Goal: Task Accomplishment & Management: Use online tool/utility

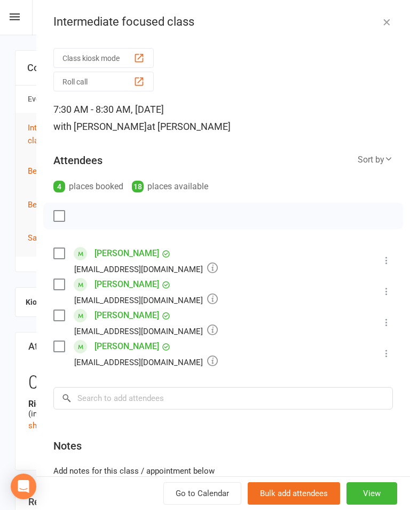
click at [81, 54] on button "Class kiosk mode" at bounding box center [103, 58] width 100 height 20
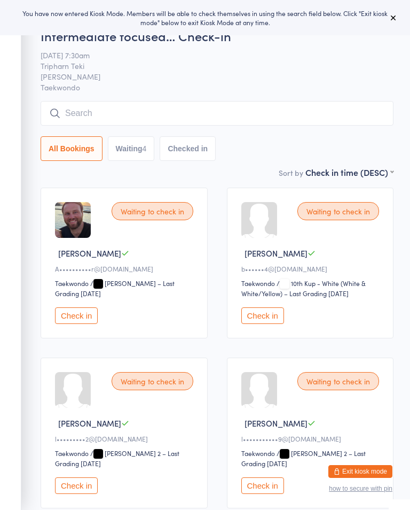
click at [85, 111] on input "search" at bounding box center [217, 113] width 353 height 25
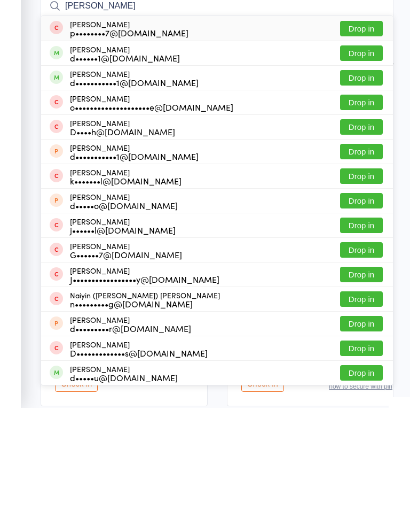
type input "[PERSON_NAME]"
click at [355, 147] on button "Drop in" at bounding box center [361, 154] width 43 height 15
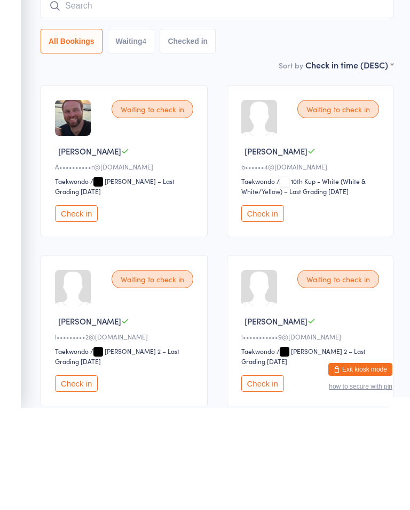
scroll to position [89, 0]
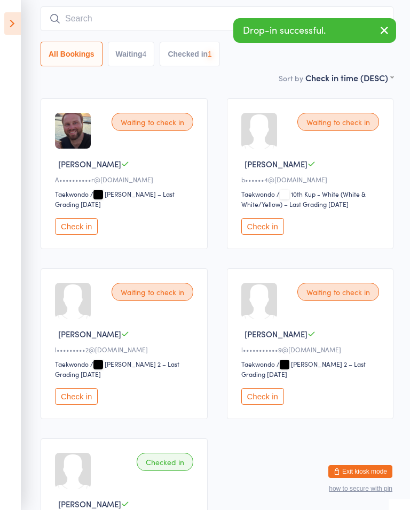
click at [14, 25] on icon at bounding box center [12, 23] width 17 height 22
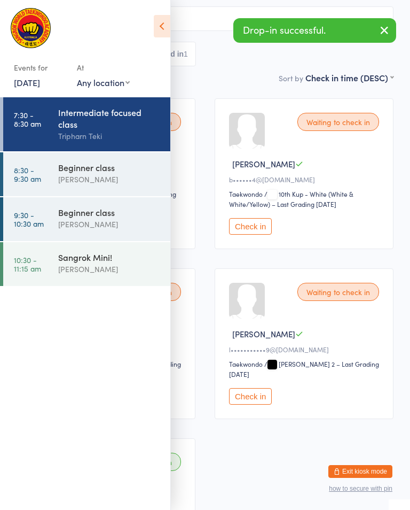
click at [46, 181] on link "8:30 - 9:30 am Beginner class [PERSON_NAME]" at bounding box center [86, 174] width 167 height 44
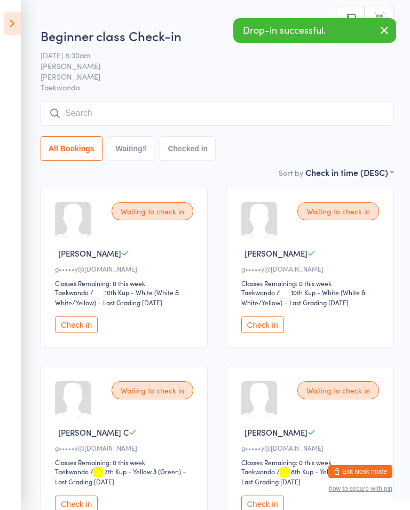
click at [92, 120] on input "search" at bounding box center [217, 113] width 353 height 25
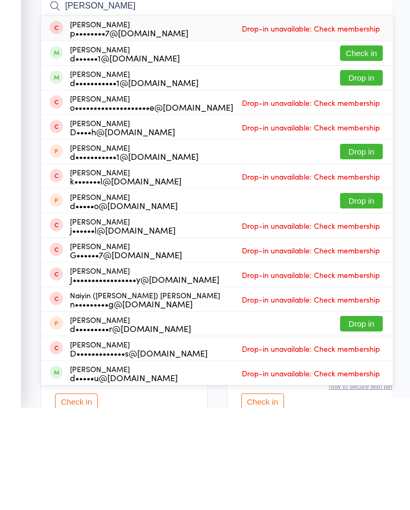
type input "[PERSON_NAME]"
click at [360, 147] on button "Check in" at bounding box center [361, 154] width 43 height 15
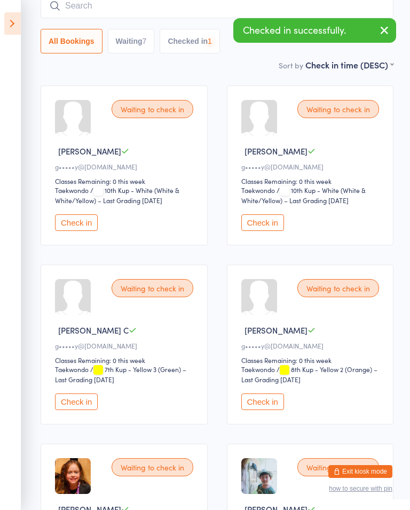
click at [14, 20] on icon at bounding box center [12, 23] width 17 height 22
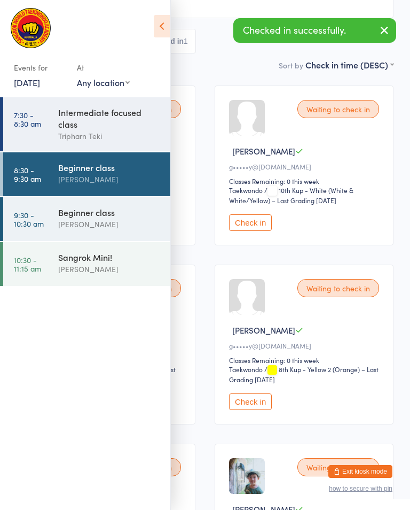
click at [69, 129] on div "Intermediate focused class" at bounding box center [109, 118] width 103 height 24
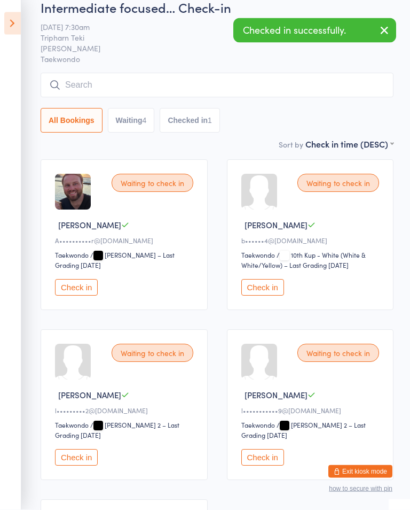
scroll to position [29, 0]
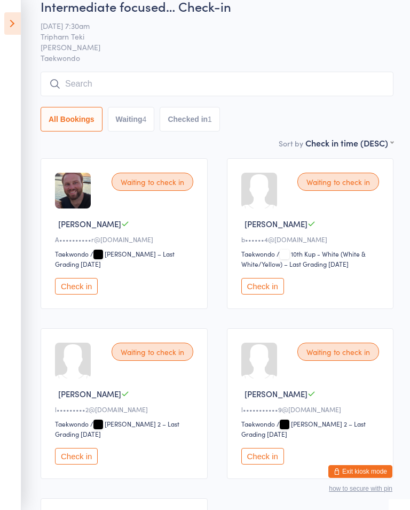
click at [340, 69] on div "Intermediate focused… Check-in [DATE] 7:30am [PERSON_NAME] Taekwondo Manual sea…" at bounding box center [217, 66] width 353 height 139
click at [207, 77] on input "search" at bounding box center [217, 84] width 353 height 25
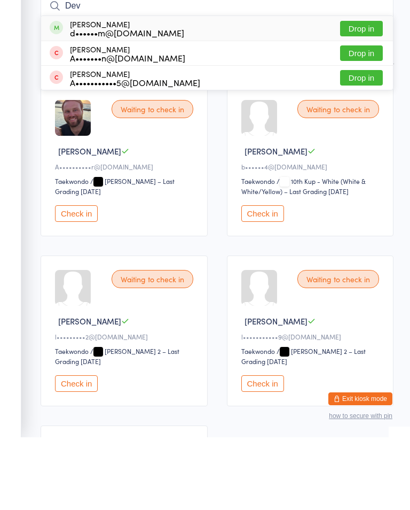
type input "Dev"
click at [380, 93] on button "Drop in" at bounding box center [361, 100] width 43 height 15
